Goal: Task Accomplishment & Management: Manage account settings

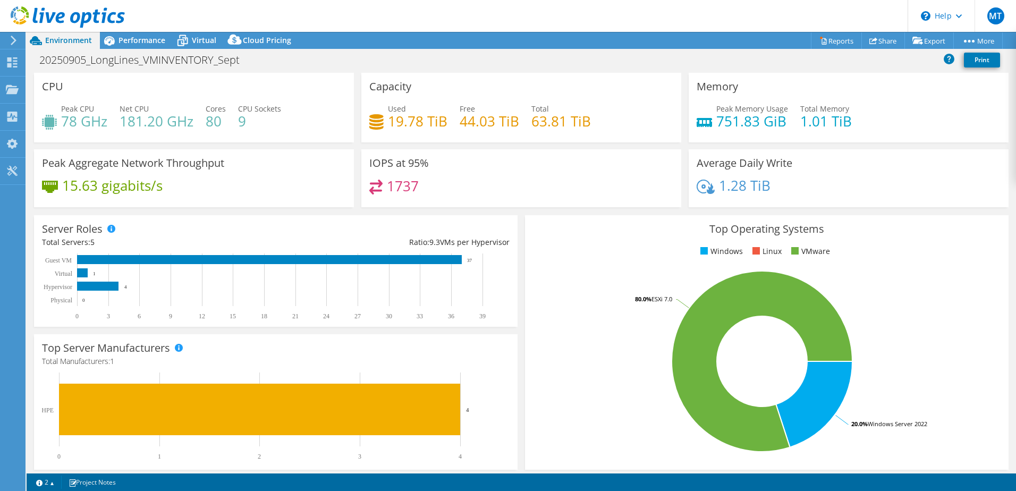
select select "USD"
click at [999, 19] on span "MT" at bounding box center [995, 15] width 17 height 17
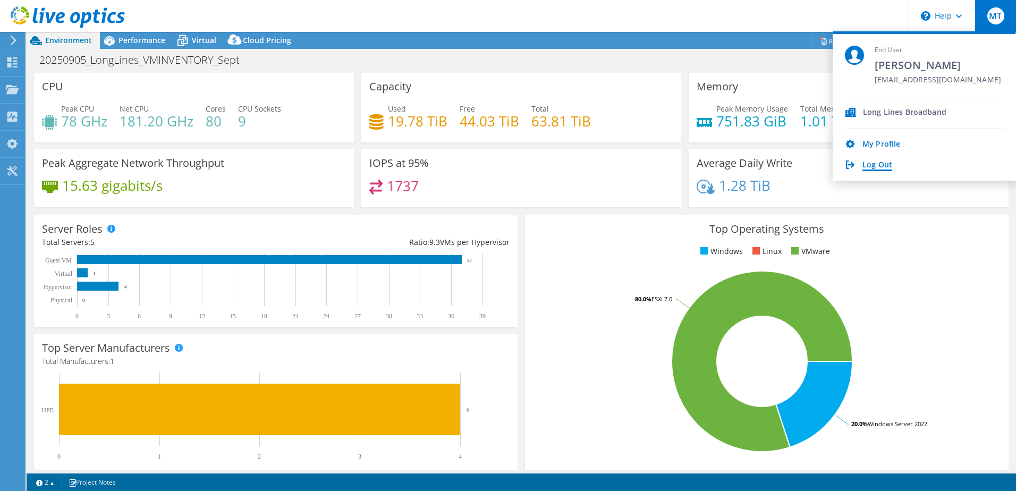
click at [872, 166] on link "Log Out" at bounding box center [877, 165] width 30 height 10
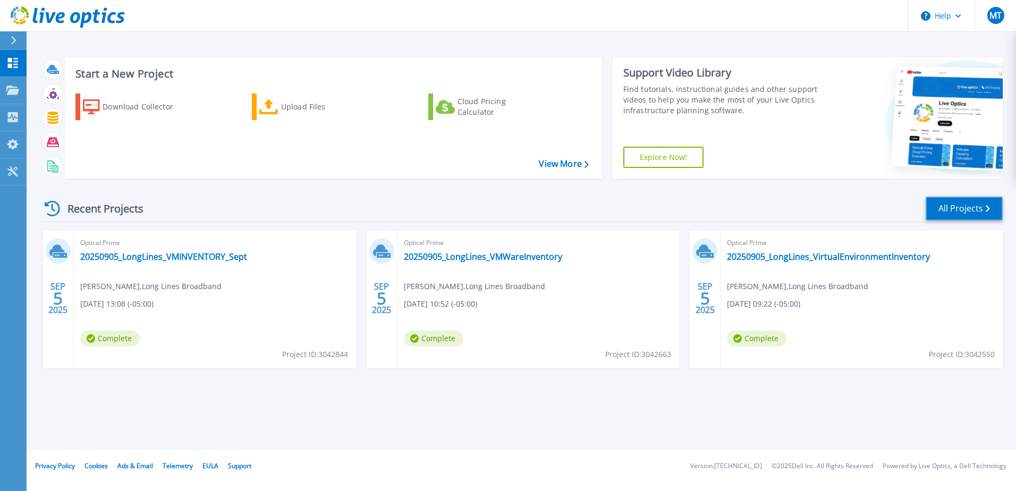
click at [948, 206] on link "All Projects" at bounding box center [964, 209] width 77 height 24
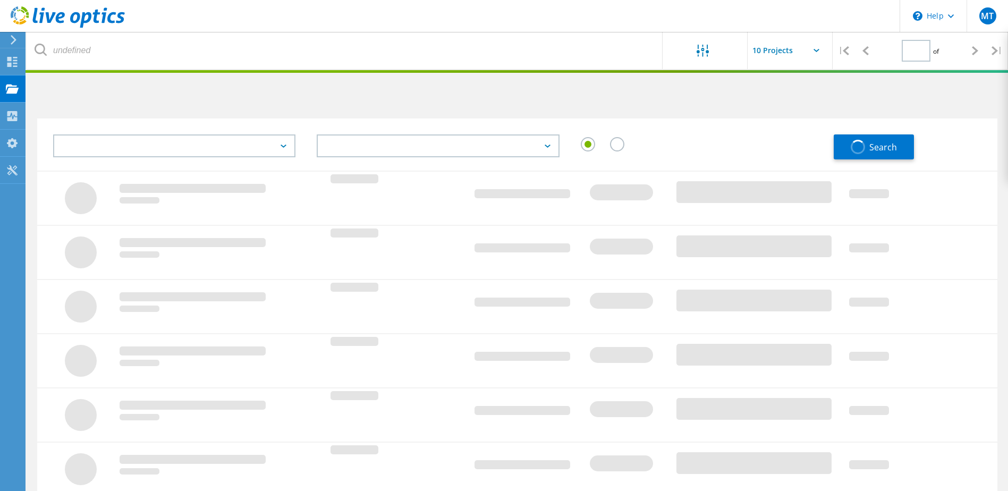
type input "1"
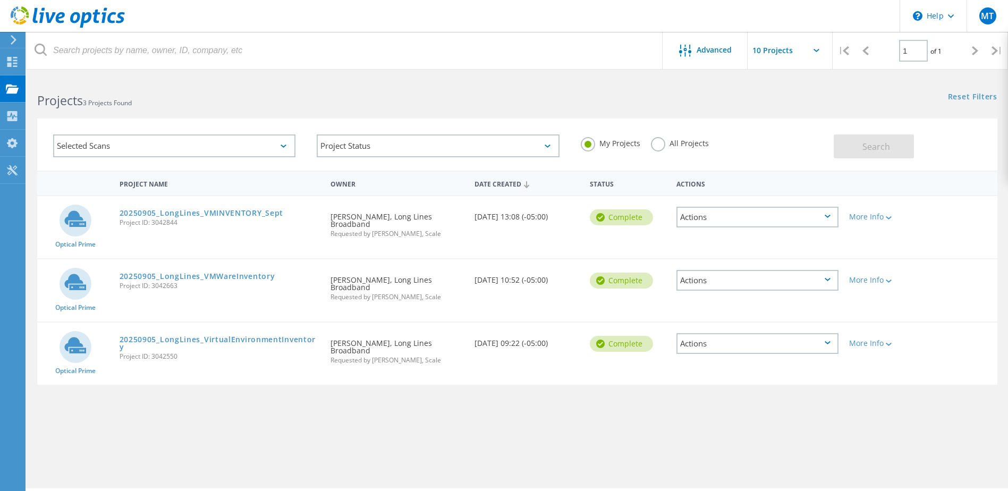
click at [830, 216] on icon at bounding box center [828, 216] width 6 height 3
click at [869, 215] on div "More Info" at bounding box center [882, 216] width 66 height 7
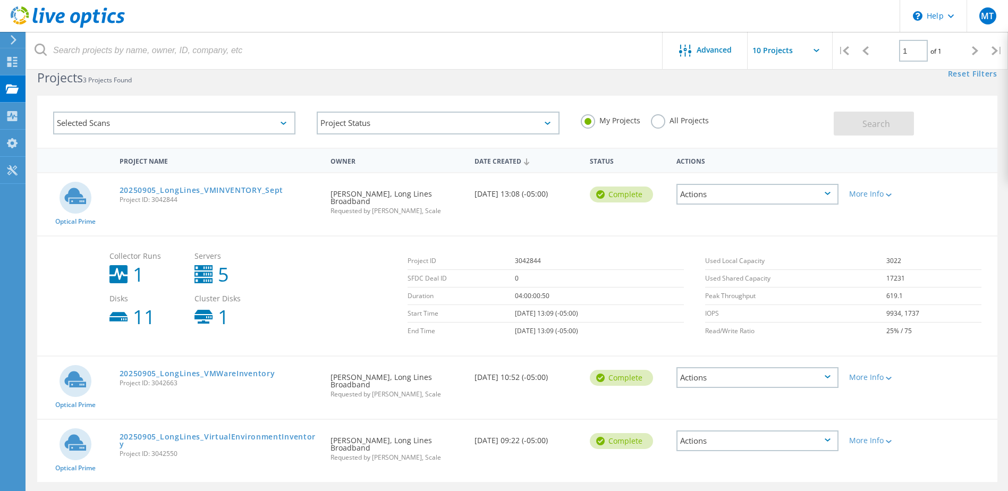
scroll to position [34, 0]
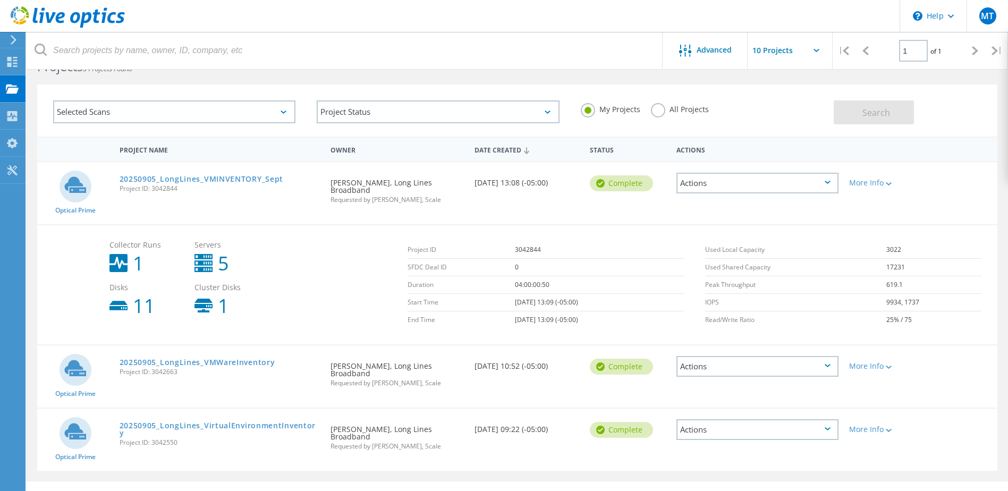
click at [834, 360] on div "Actions" at bounding box center [757, 366] width 162 height 21
click at [830, 182] on div "Actions" at bounding box center [757, 183] width 162 height 21
click at [745, 193] on div "Share" at bounding box center [757, 191] width 160 height 16
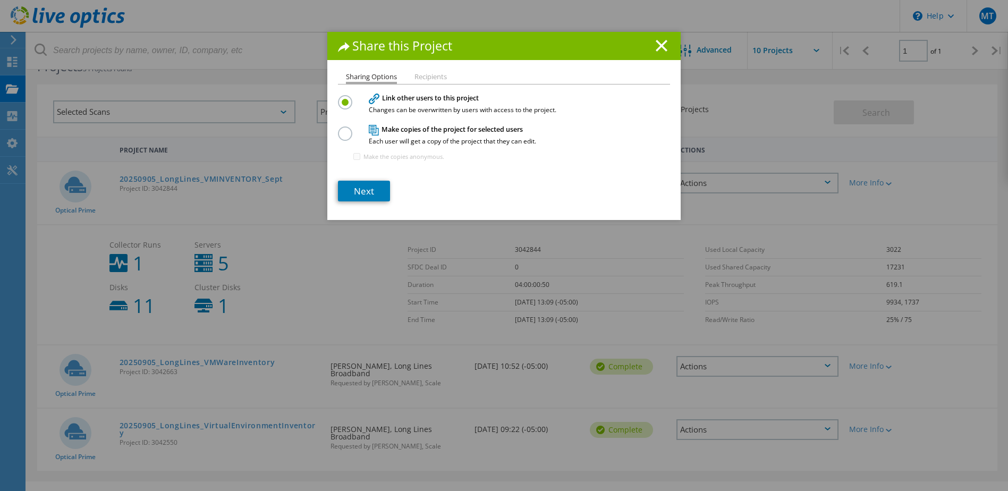
click at [434, 73] on li "Recipients" at bounding box center [430, 77] width 32 height 9
click at [666, 48] on h1 "Share this Project" at bounding box center [504, 46] width 332 height 12
click at [659, 48] on icon at bounding box center [662, 46] width 12 height 12
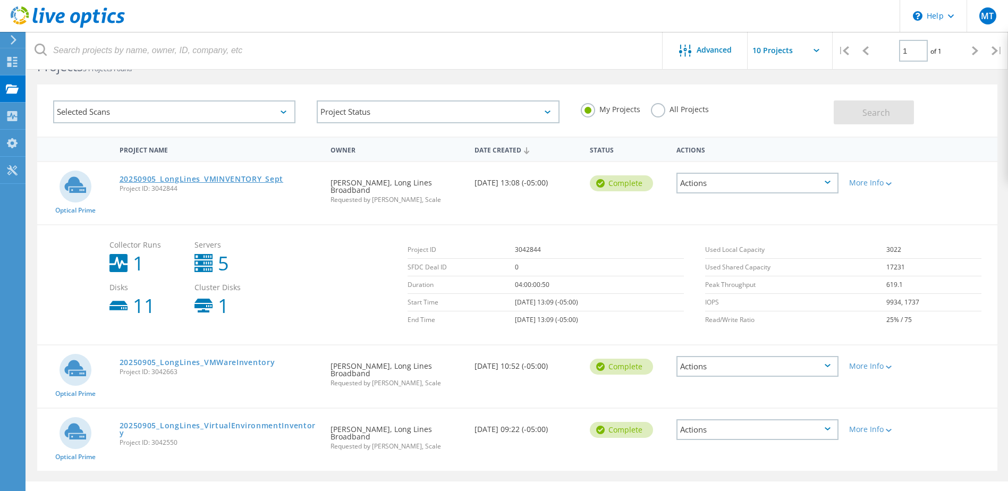
click at [207, 180] on link "20250905_LongLines_VMINVENTORY_Sept" at bounding box center [202, 178] width 164 height 7
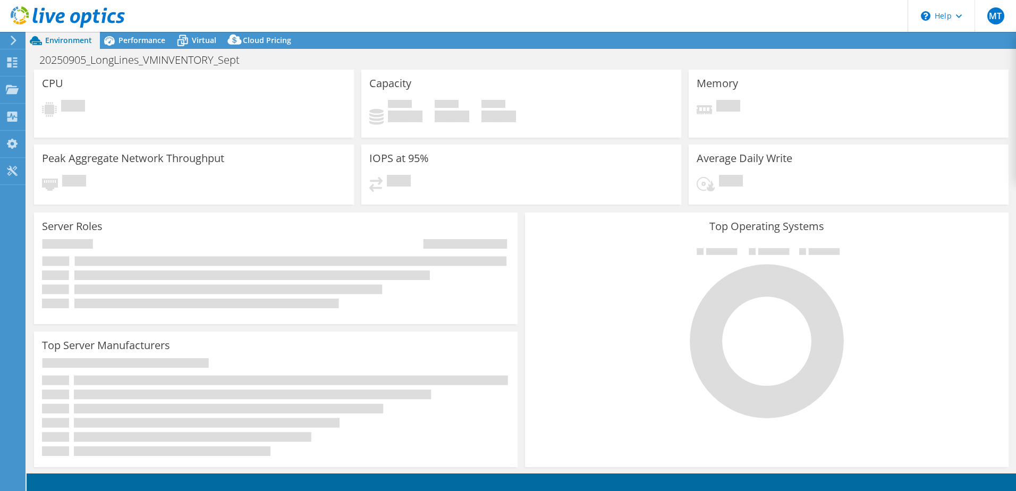
select select "USD"
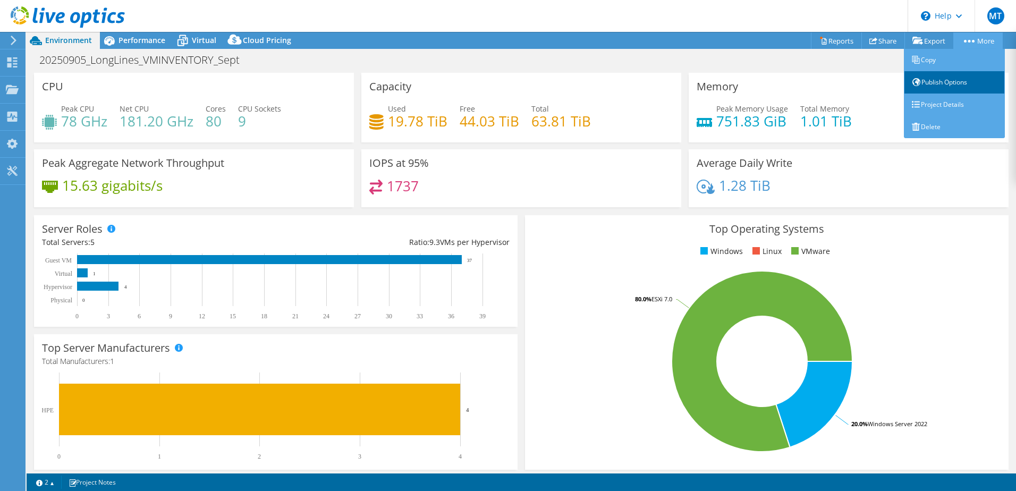
click at [967, 82] on link "Publish Options" at bounding box center [954, 82] width 101 height 22
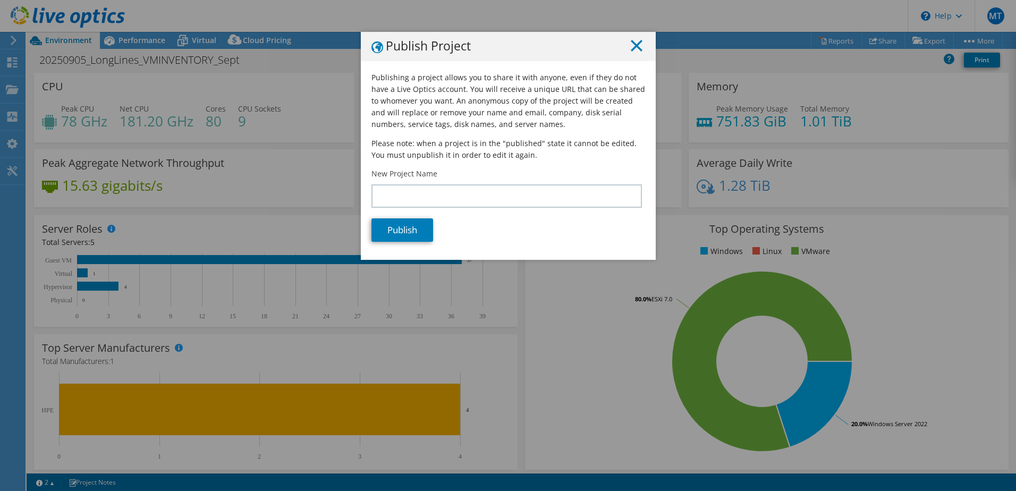
click at [635, 46] on icon at bounding box center [637, 46] width 12 height 12
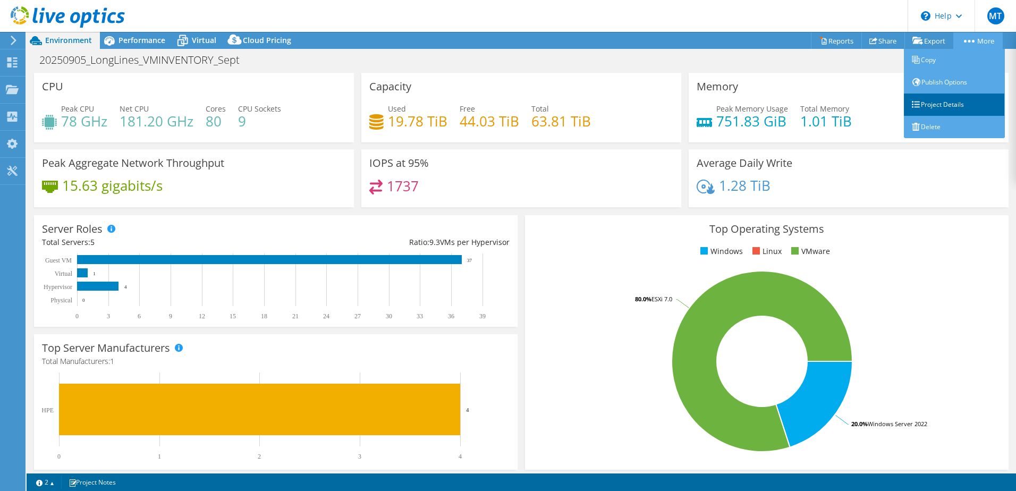
click at [963, 106] on link "Project Details" at bounding box center [954, 105] width 101 height 22
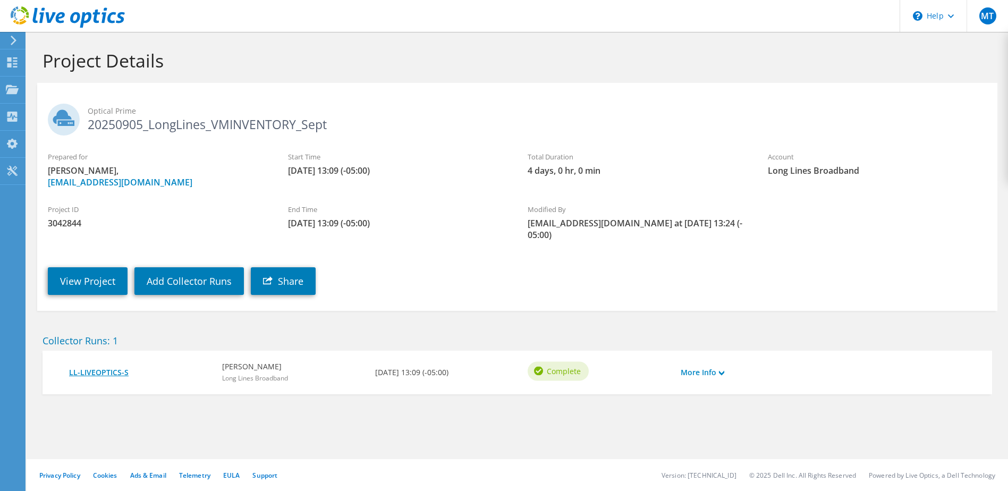
click at [100, 367] on link "LL-LIVEOPTICS-S" at bounding box center [140, 373] width 142 height 12
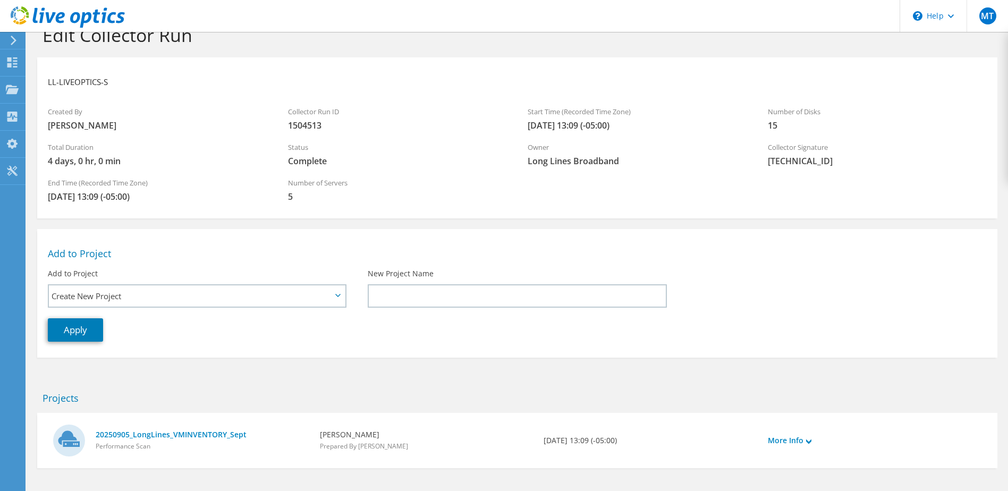
scroll to position [66, 0]
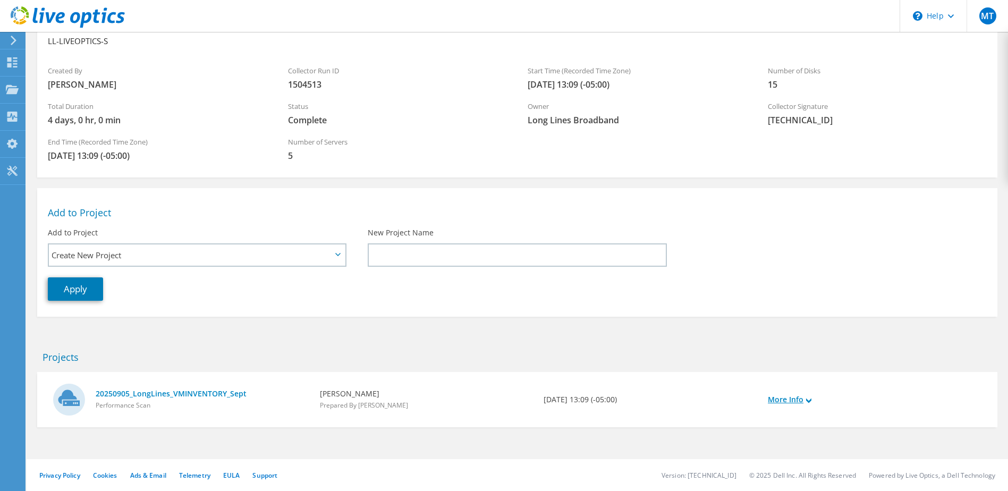
click at [789, 400] on link "More Info" at bounding box center [790, 400] width 44 height 12
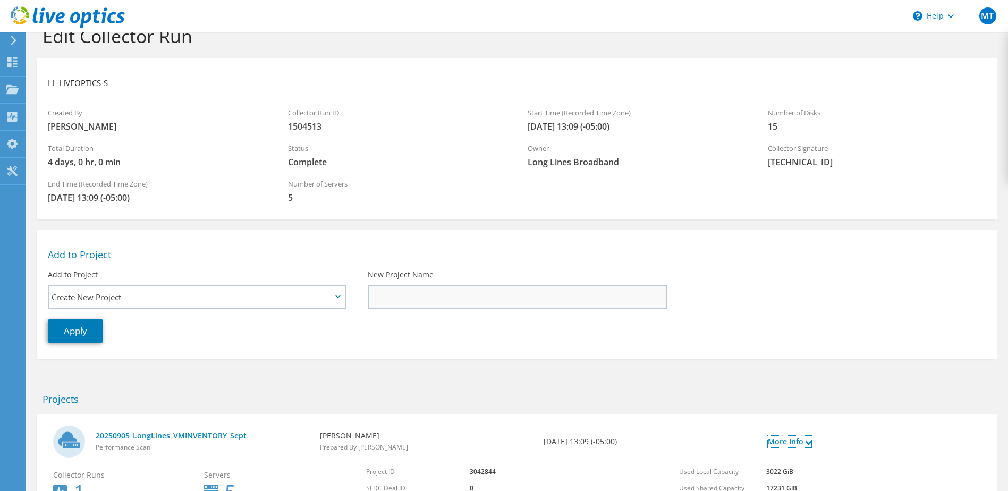
scroll to position [0, 0]
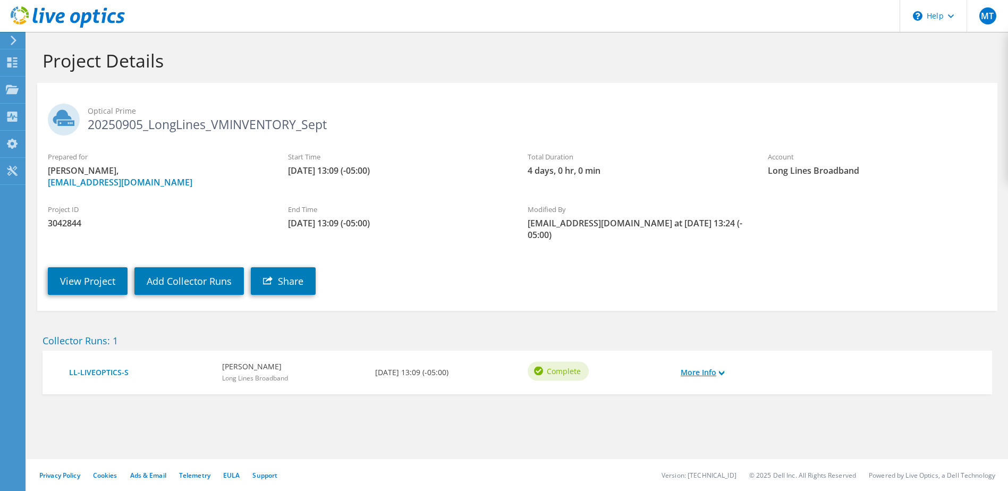
click at [707, 367] on link "More Info" at bounding box center [703, 373] width 44 height 12
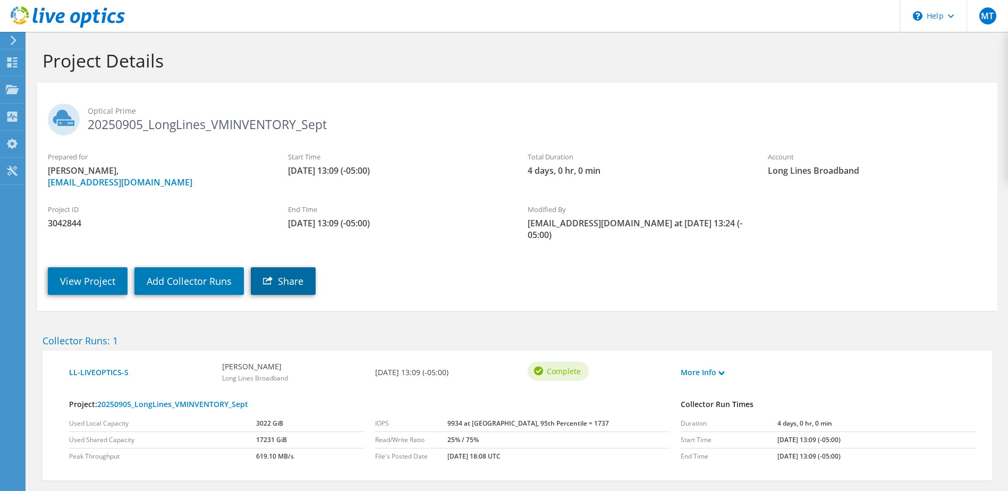
click at [298, 272] on link "Share" at bounding box center [283, 281] width 65 height 28
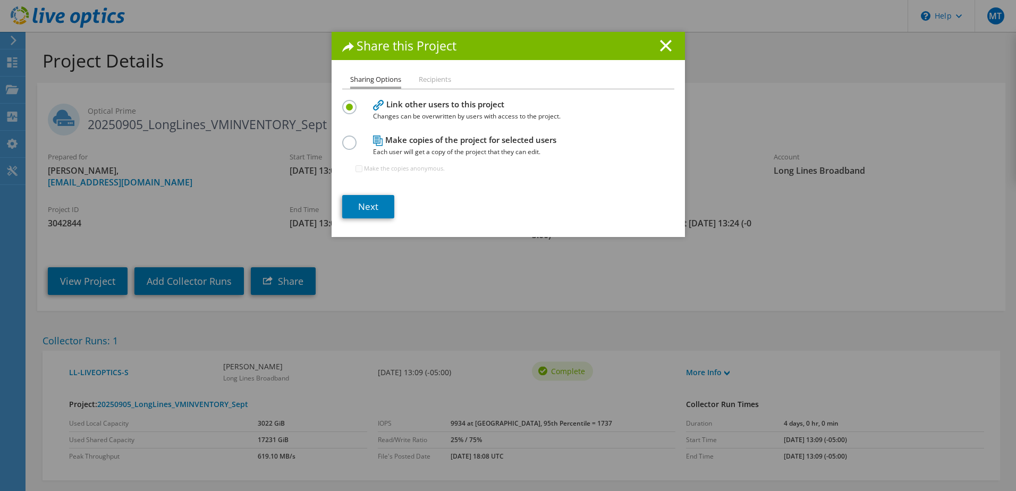
click at [391, 145] on h4 "Make copies of the project for selected users Each user will get a copy of the …" at bounding box center [506, 146] width 266 height 24
click at [434, 77] on li "Recipients" at bounding box center [435, 79] width 32 height 13
click at [342, 138] on label at bounding box center [351, 136] width 19 height 3
click at [0, 0] on input "radio" at bounding box center [0, 0] width 0 height 0
click at [433, 81] on li "Recipients" at bounding box center [435, 79] width 32 height 13
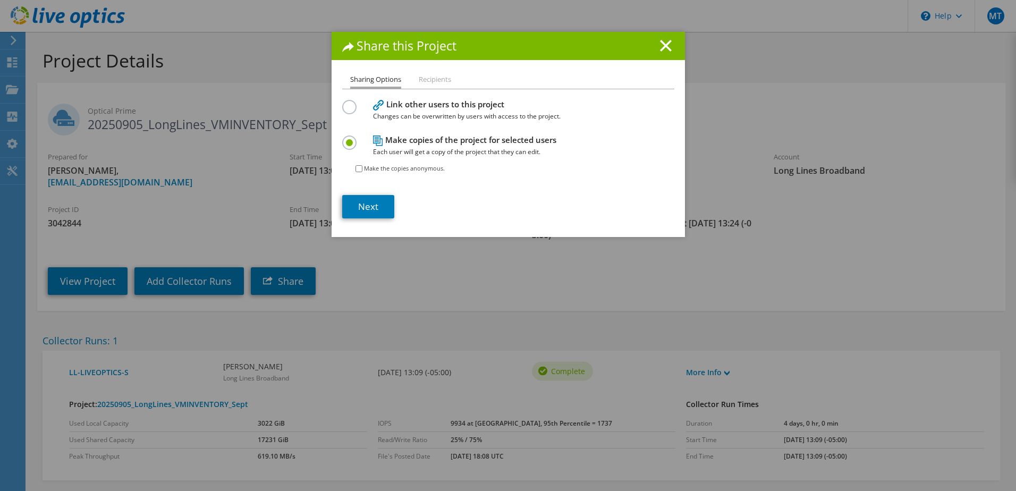
click at [361, 90] on div "Sharing Options Recipients Link other users to this project Changes can be over…" at bounding box center [508, 155] width 353 height 164
click at [661, 46] on line at bounding box center [665, 45] width 11 height 11
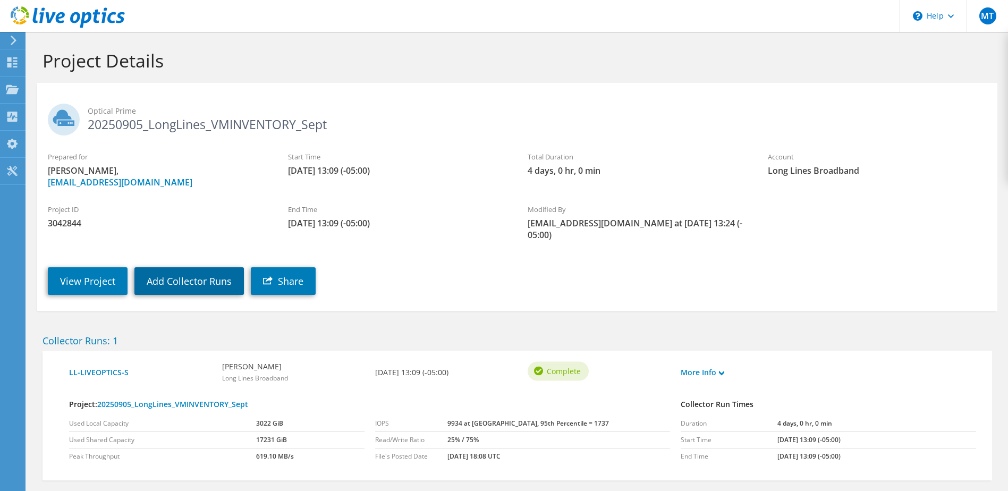
click at [219, 273] on link "Add Collector Runs" at bounding box center [188, 281] width 109 height 28
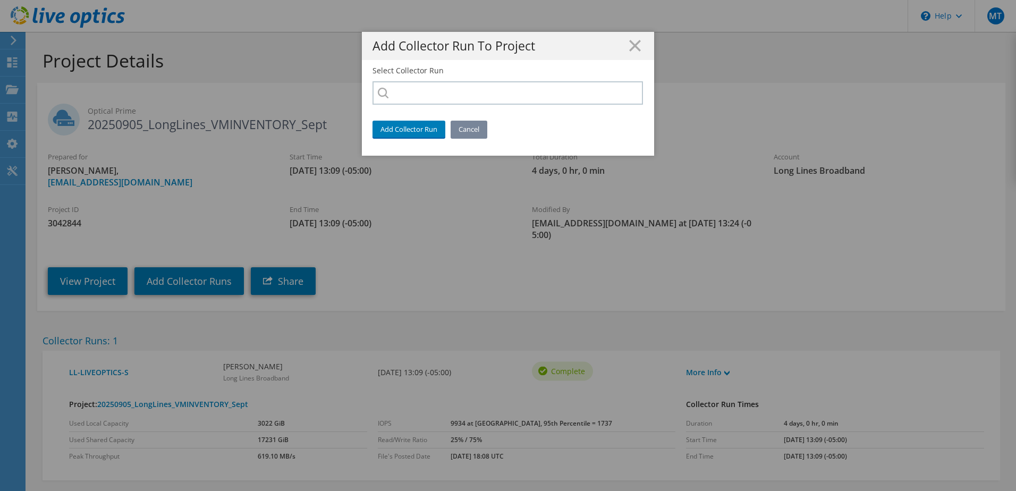
click at [468, 132] on link "Cancel" at bounding box center [469, 129] width 37 height 17
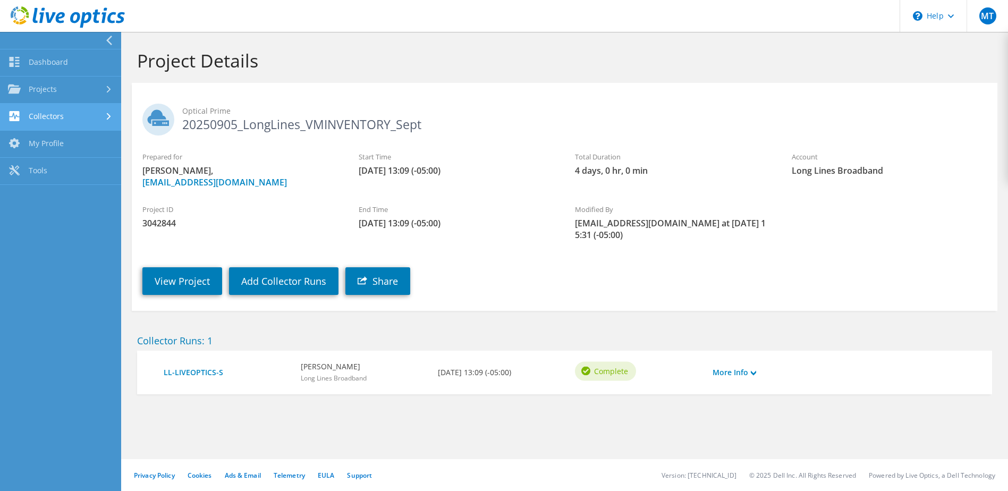
click at [60, 111] on link "Collectors" at bounding box center [60, 117] width 121 height 27
click at [66, 138] on link "Download Collector" at bounding box center [60, 144] width 121 height 27
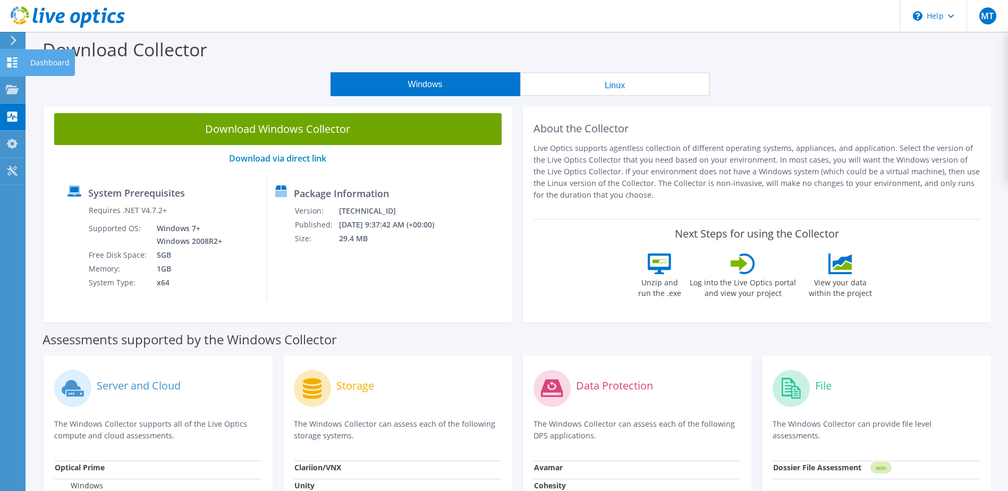
click at [7, 58] on use at bounding box center [12, 62] width 10 height 10
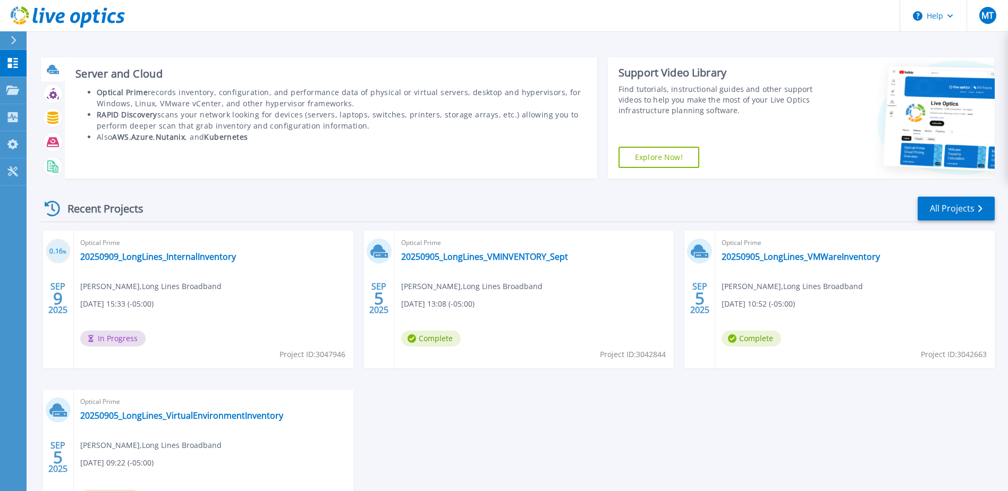
click at [53, 77] on div at bounding box center [53, 69] width 19 height 19
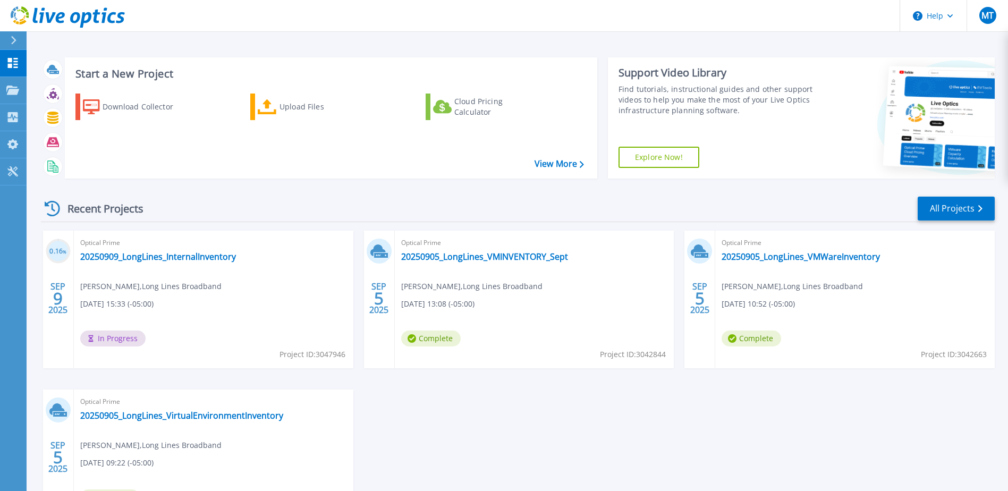
click at [19, 42] on div at bounding box center [18, 40] width 17 height 18
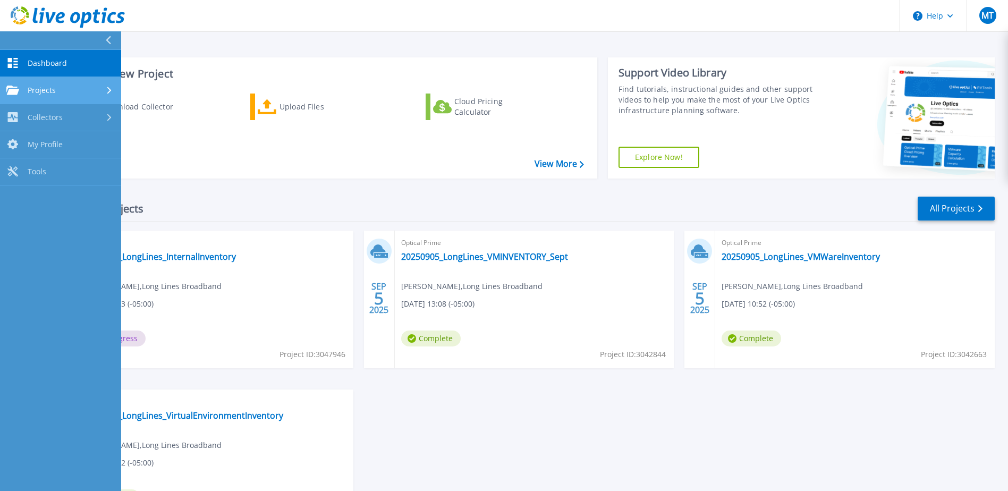
click at [86, 92] on div "Projects" at bounding box center [60, 91] width 108 height 10
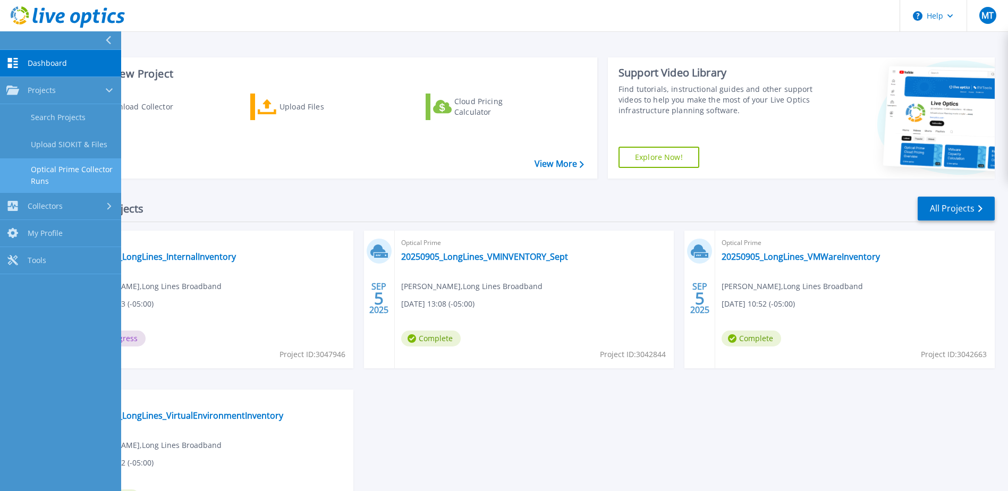
click at [89, 172] on link "Optical Prime Collector Runs" at bounding box center [60, 175] width 121 height 34
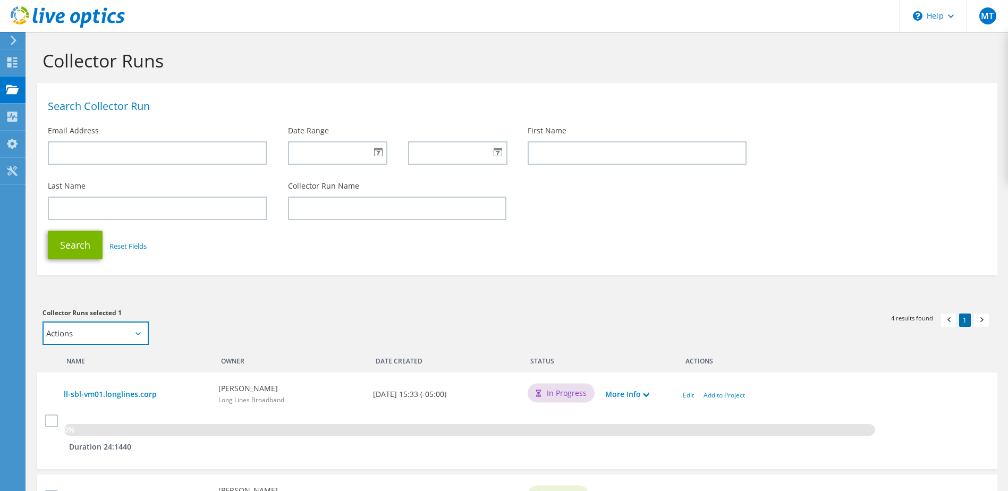
click at [145, 334] on select "Actions Add to new project Add to existing project" at bounding box center [96, 332] width 106 height 23
click at [230, 324] on div "Collector Runs selected 1 Actions Add to new project Add to existing project Ap…" at bounding box center [275, 326] width 464 height 38
click at [9, 166] on icon at bounding box center [12, 171] width 13 height 10
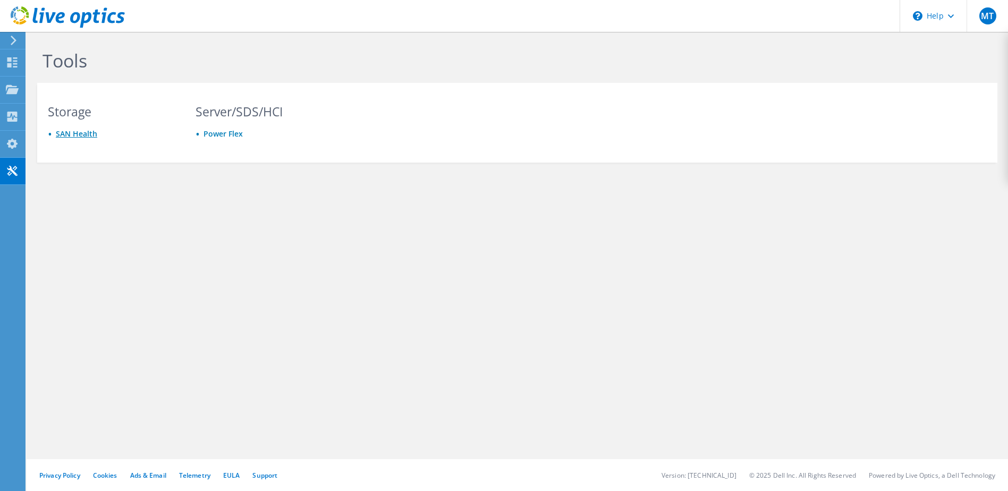
click at [77, 135] on link "SAN Health" at bounding box center [76, 134] width 41 height 10
